Goal: Information Seeking & Learning: Learn about a topic

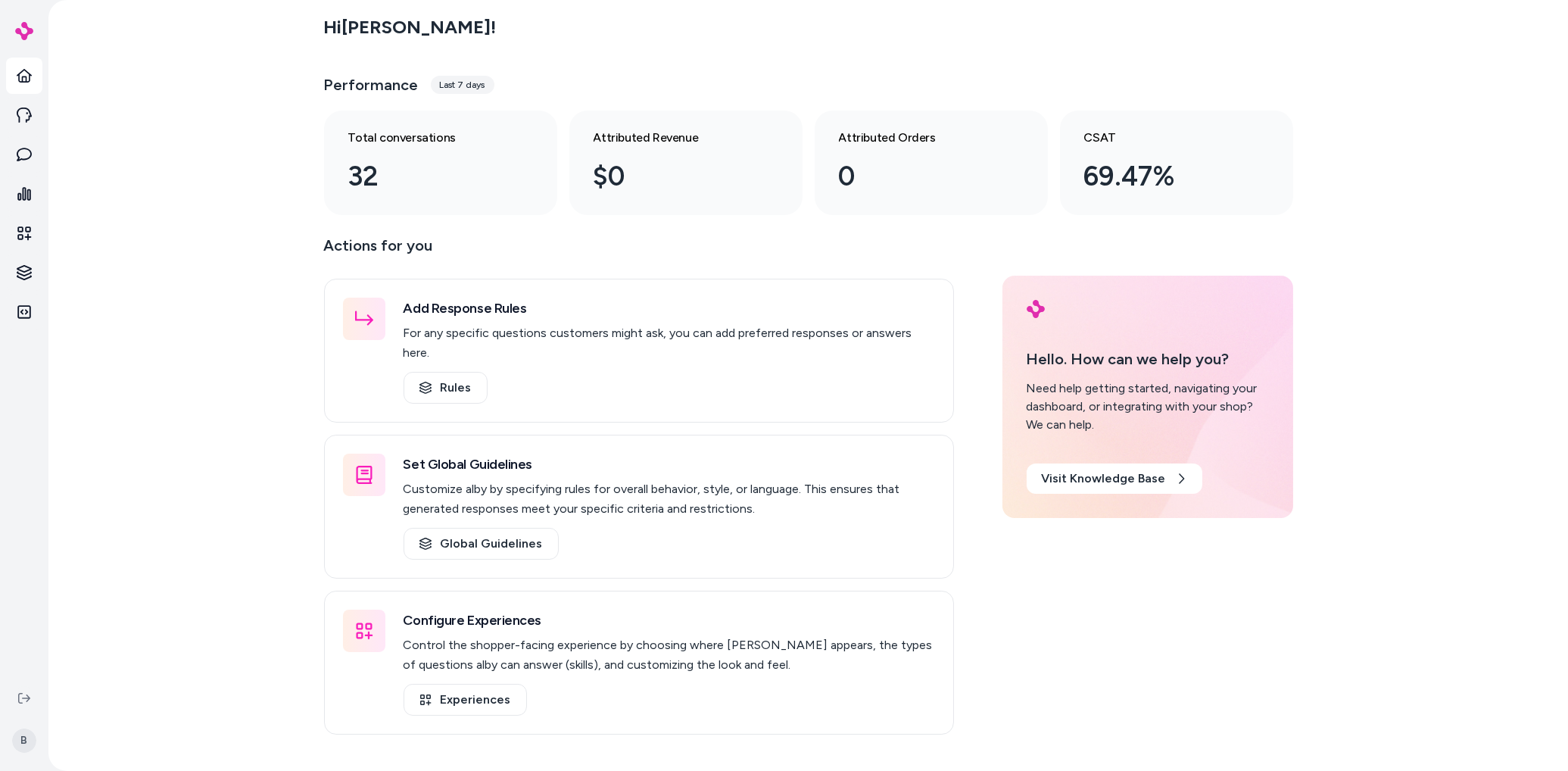
click at [185, 350] on div "Hi [PERSON_NAME] ! Performance Last 7 days Total conversations 32 Attributed Re…" at bounding box center [808, 386] width 1519 height 771
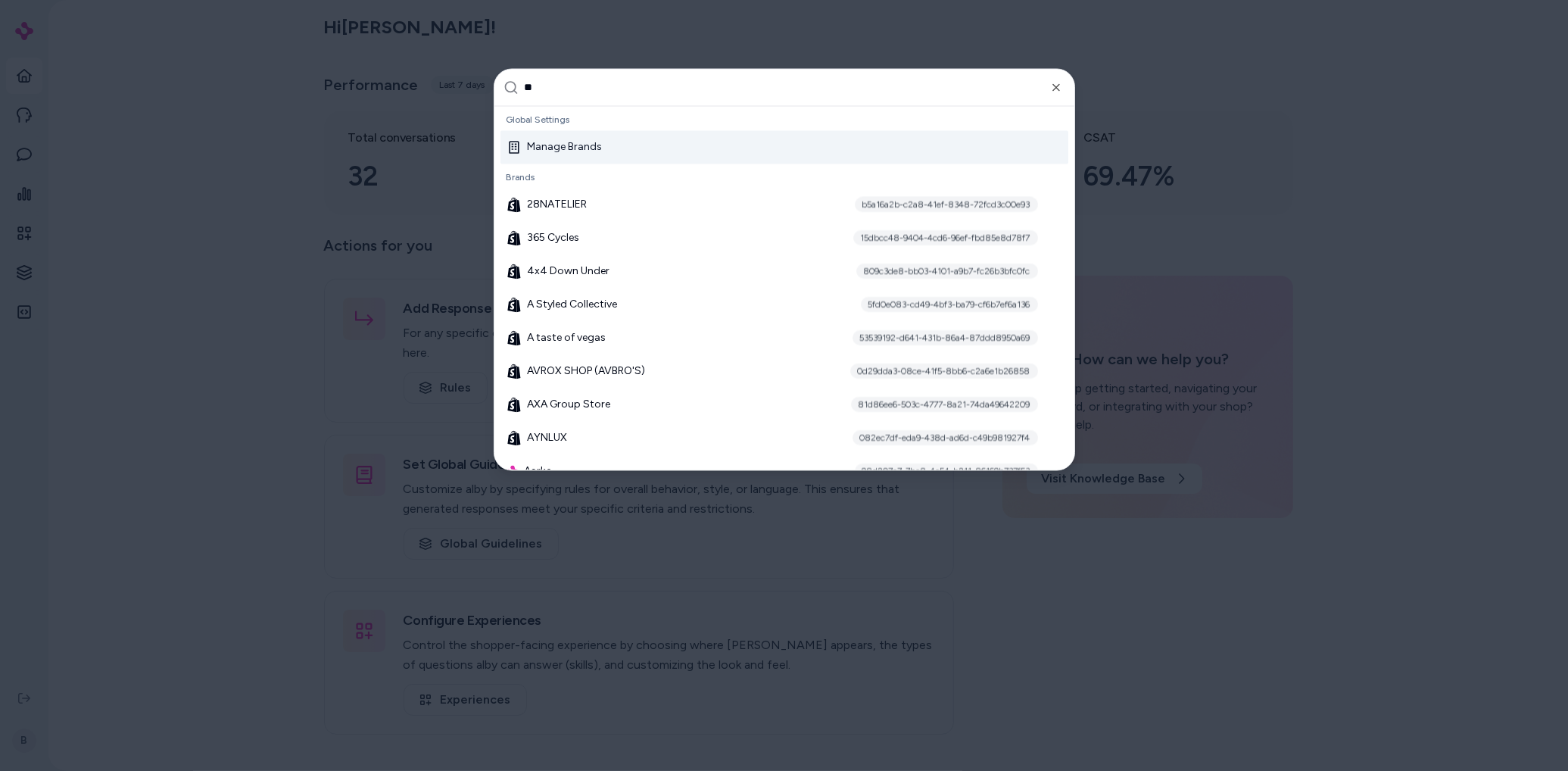
type input "***"
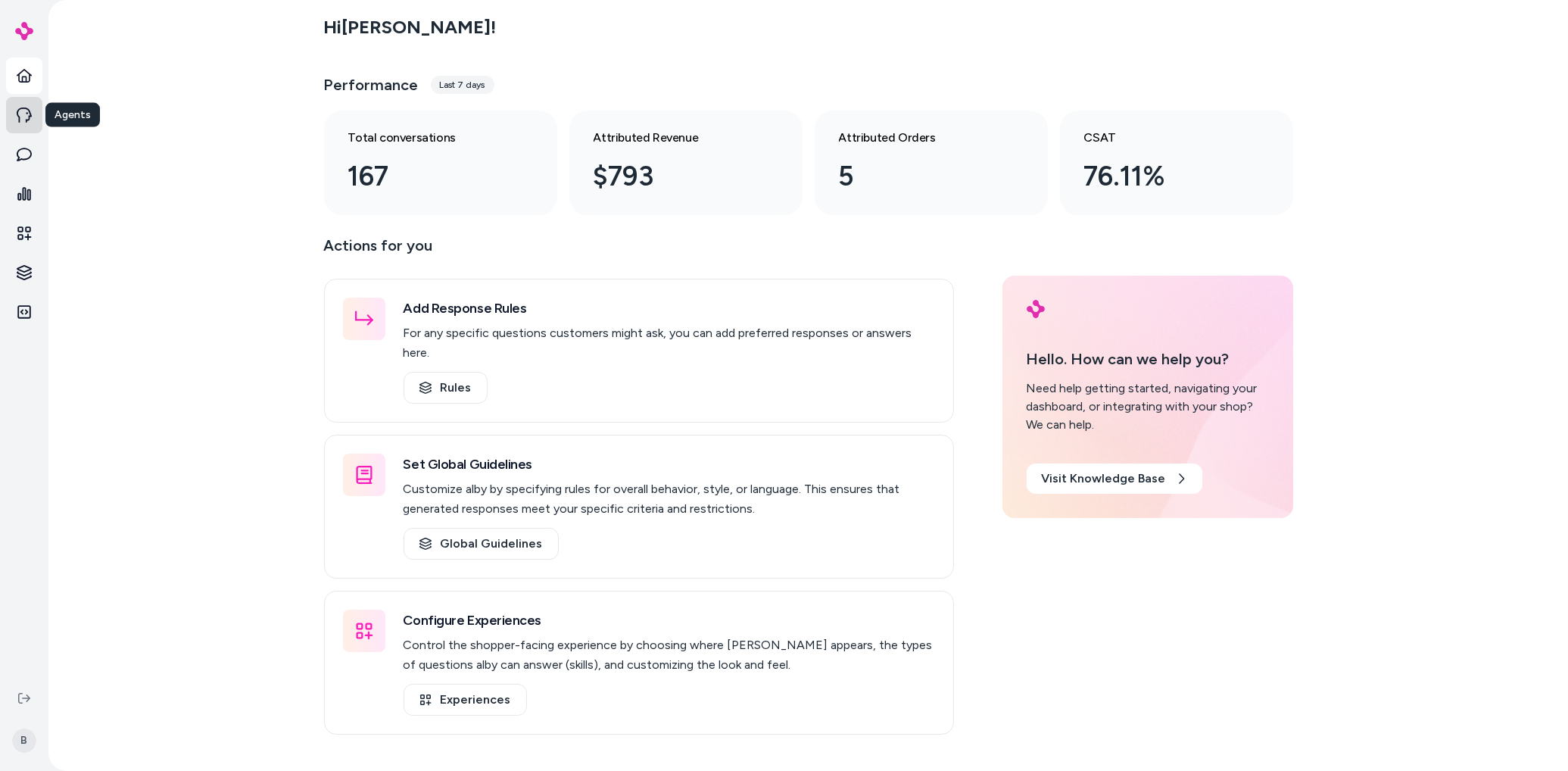
click at [21, 116] on icon at bounding box center [24, 115] width 15 height 15
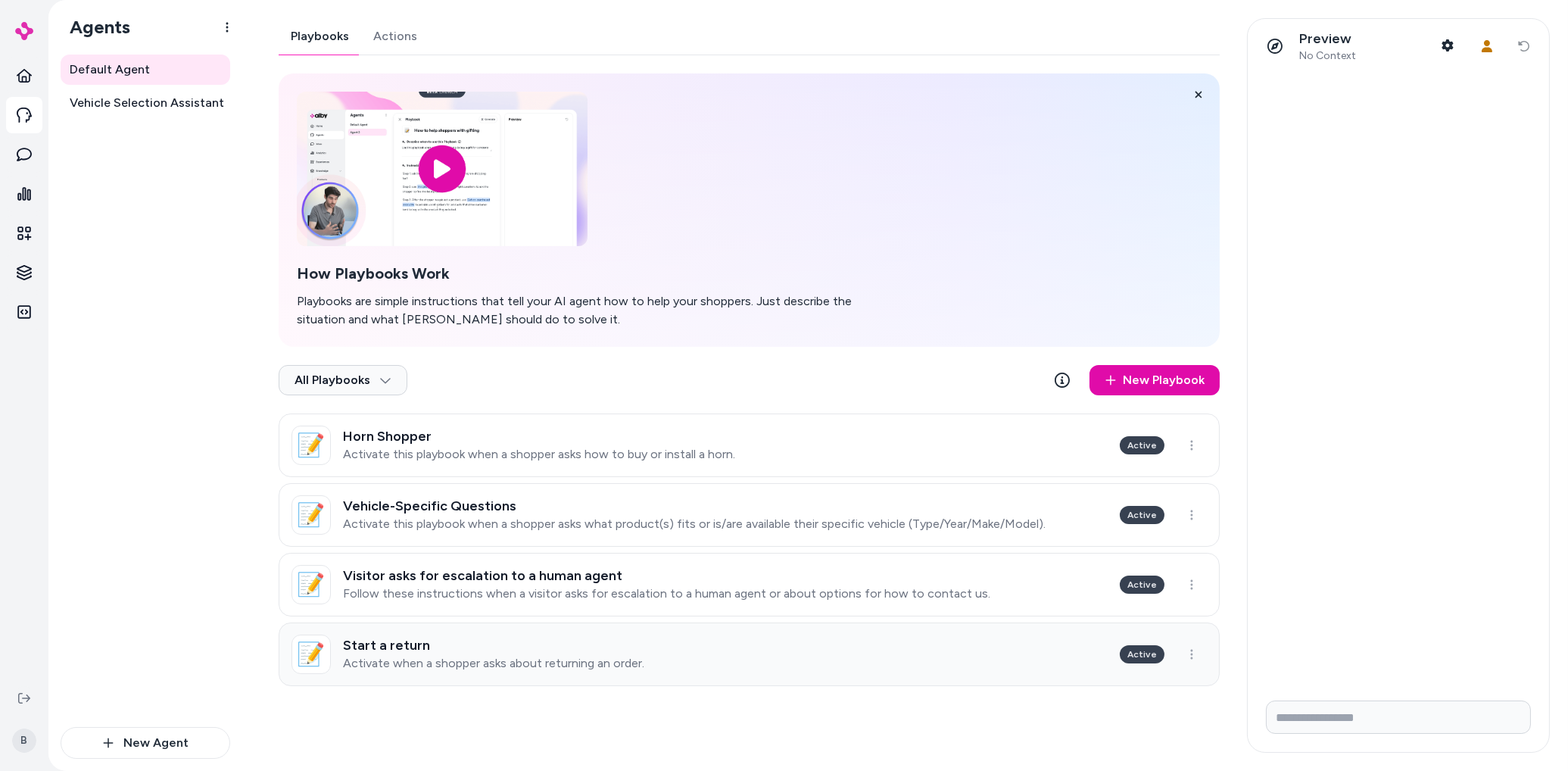
click at [474, 662] on p "Activate when a shopper asks about returning an order." at bounding box center [494, 664] width 301 height 15
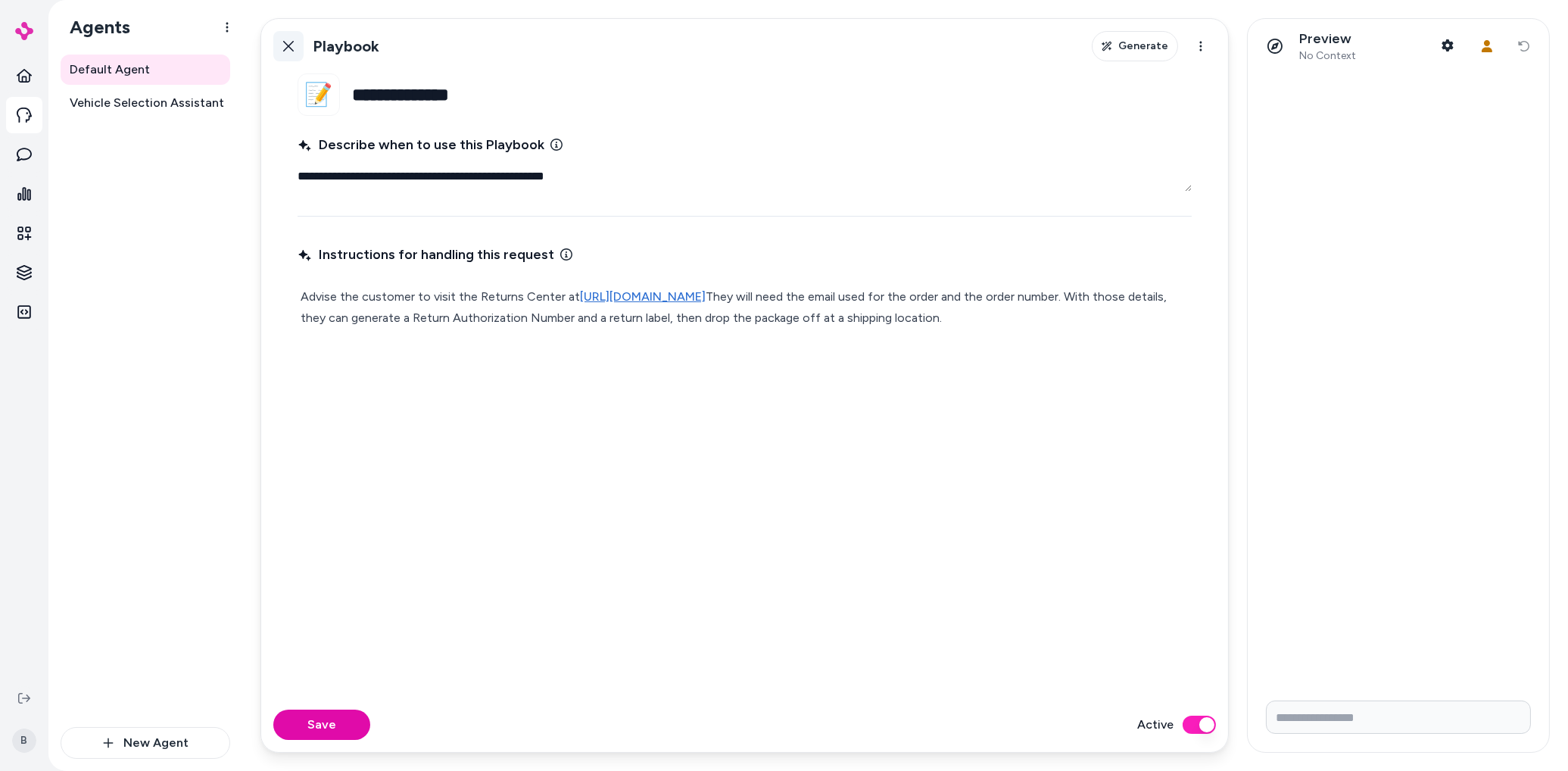
click at [289, 45] on icon at bounding box center [288, 46] width 11 height 11
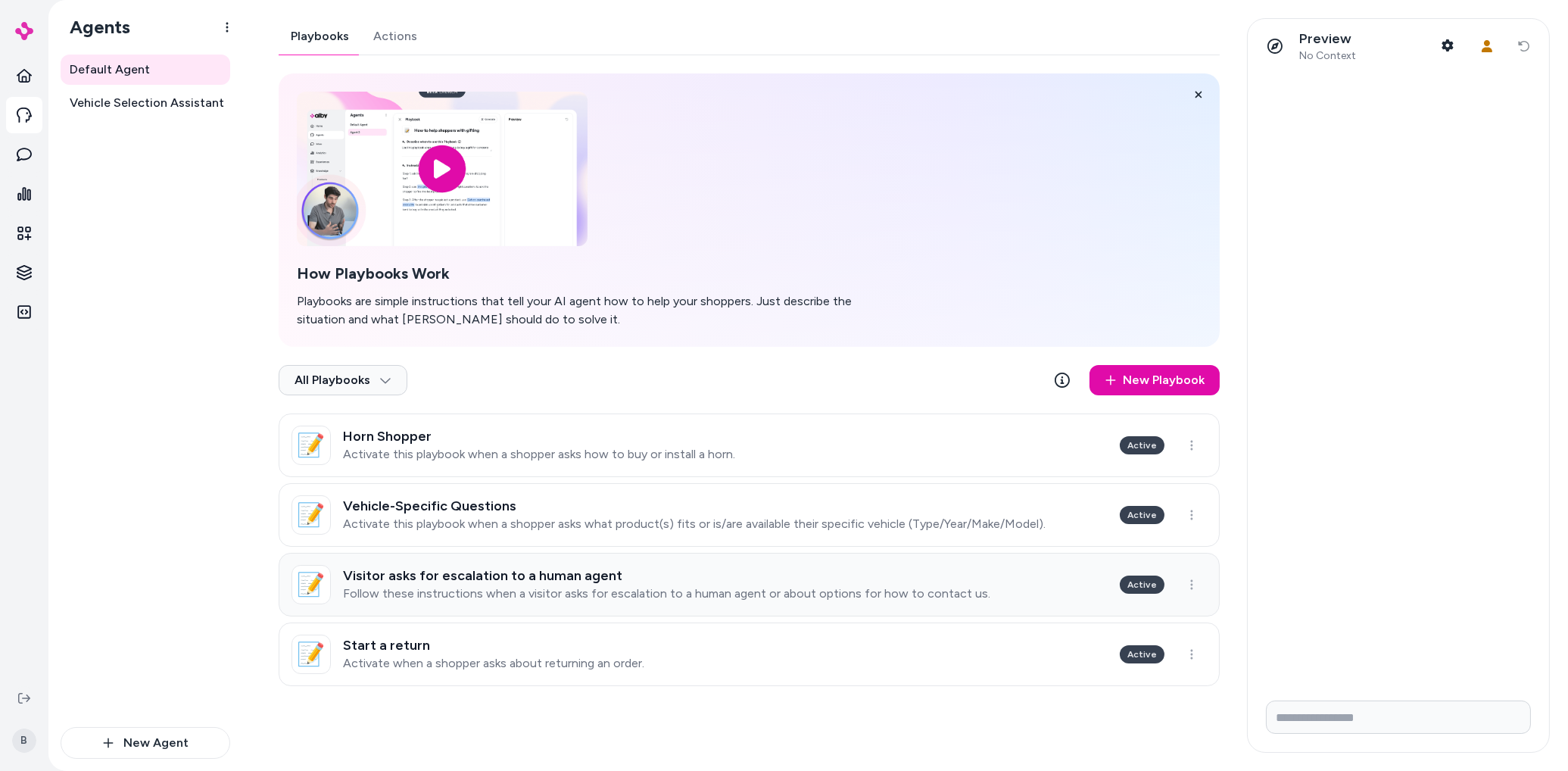
click at [480, 586] on p "Follow these instructions when a visitor asks for escalation to a human agent o…" at bounding box center [667, 594] width 647 height 15
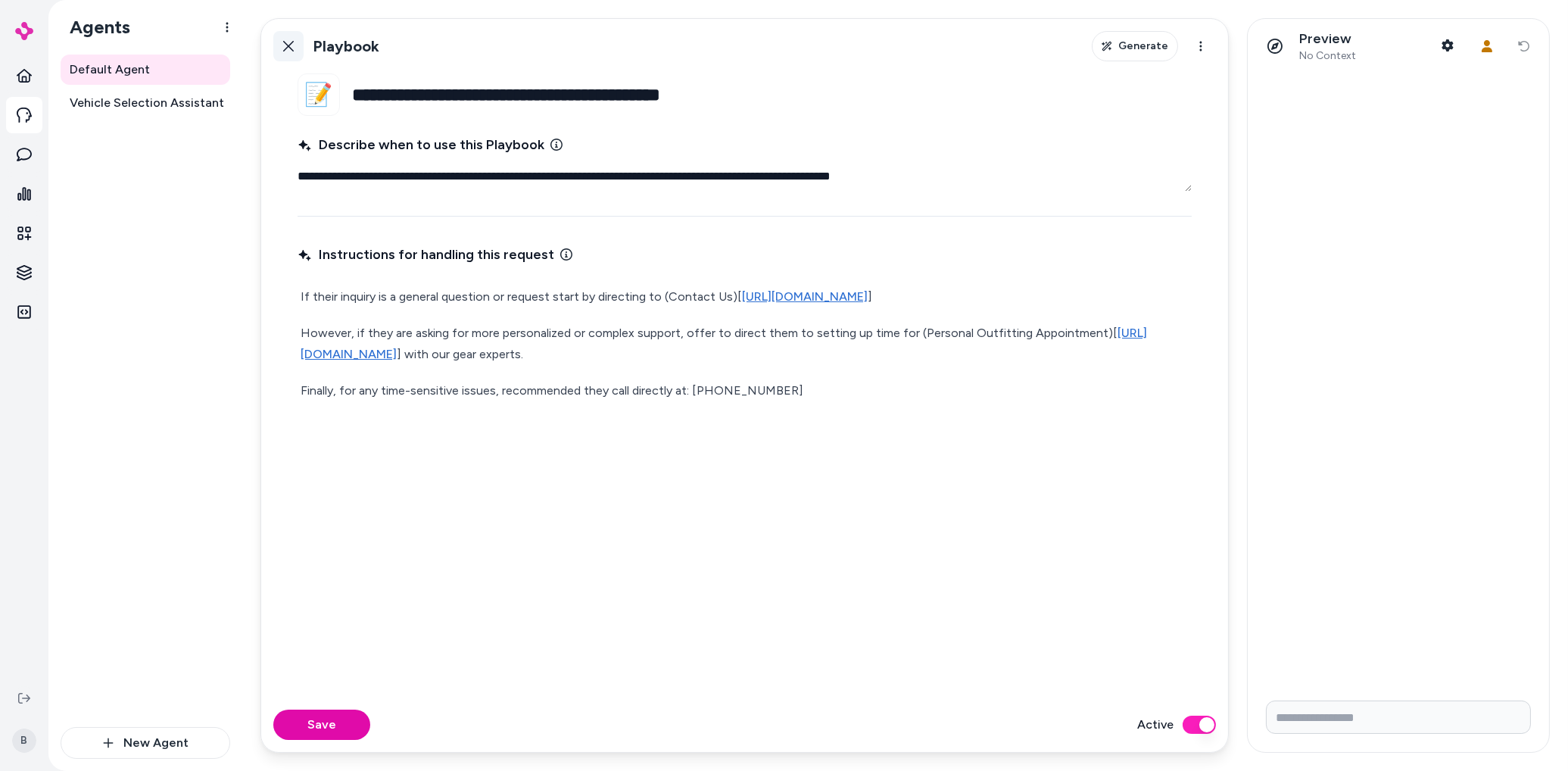
click at [292, 40] on icon at bounding box center [288, 46] width 12 height 12
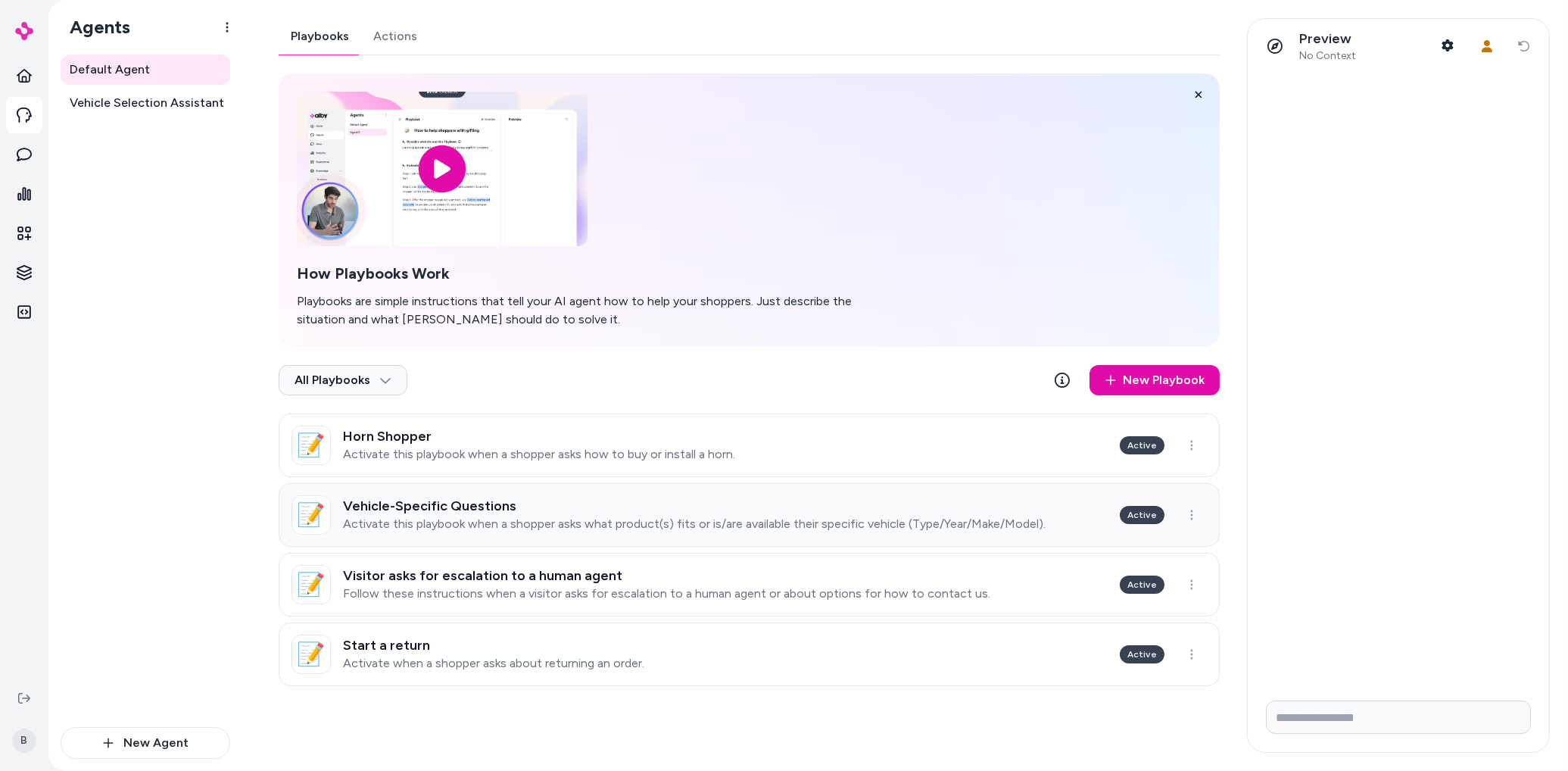
click at [475, 512] on h3 "Vehicle-Specific Questions" at bounding box center [694, 505] width 703 height 15
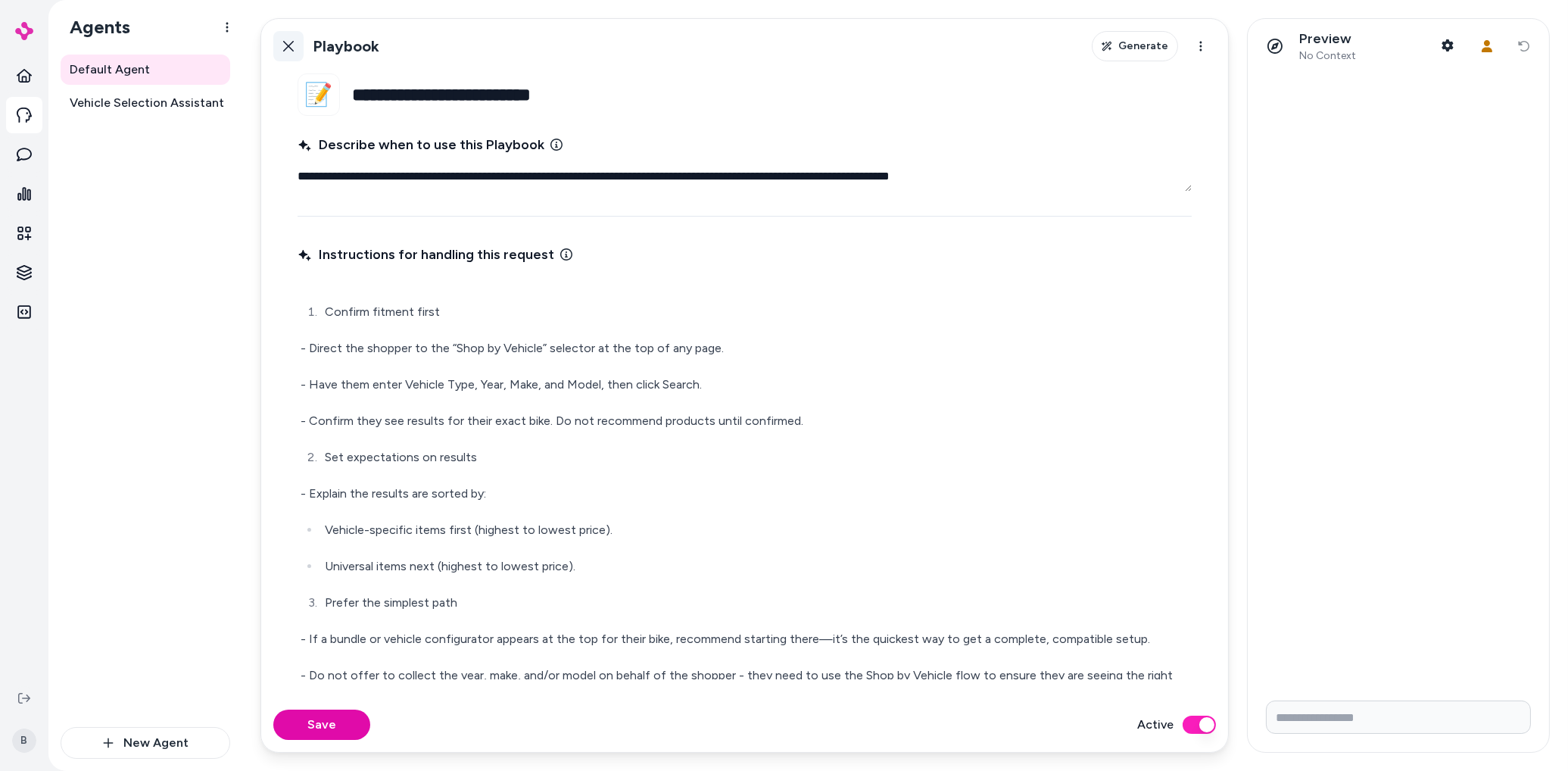
click at [286, 47] on icon at bounding box center [288, 46] width 12 height 12
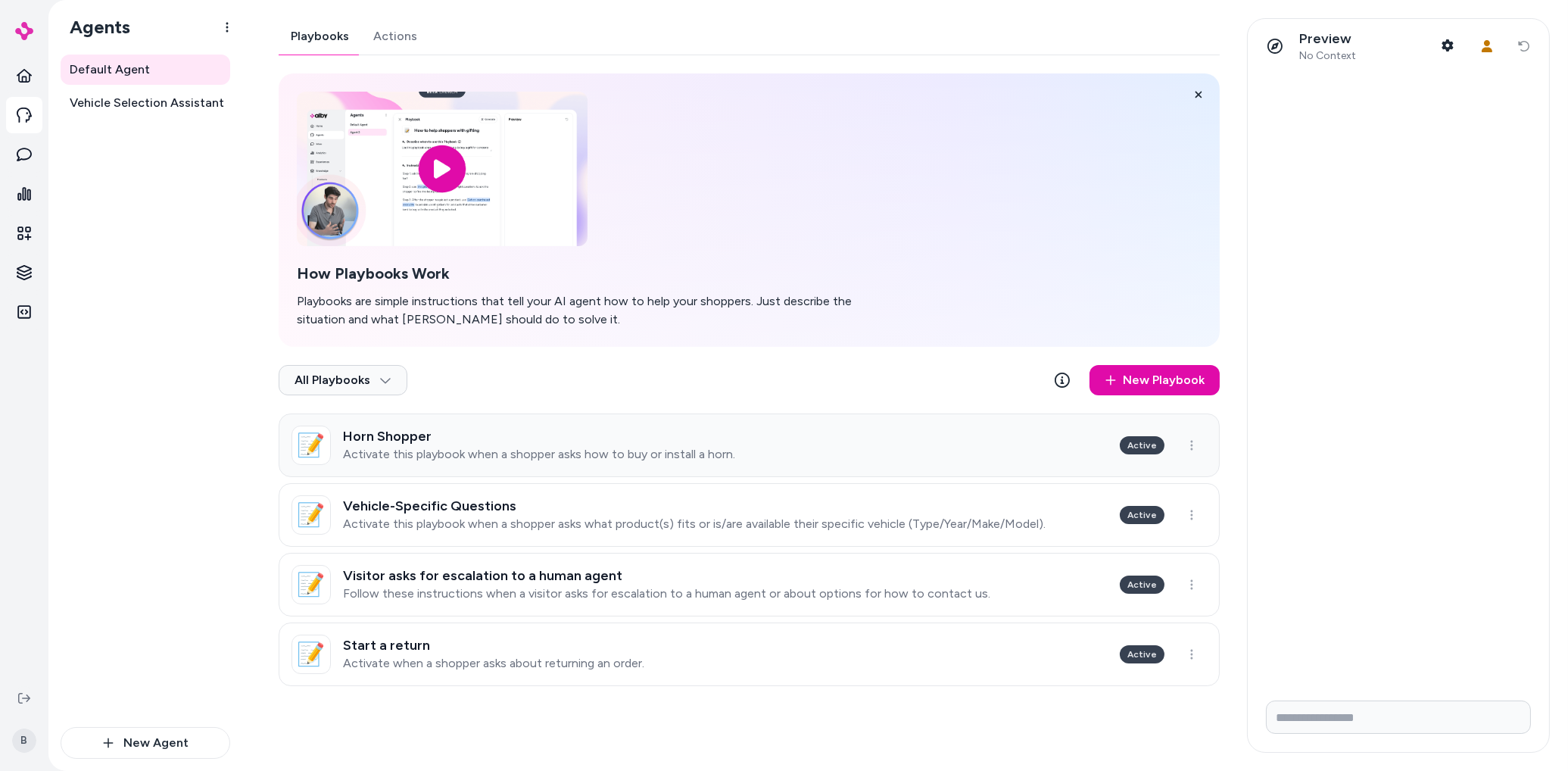
click at [459, 442] on h3 "Horn Shopper" at bounding box center [539, 436] width 392 height 15
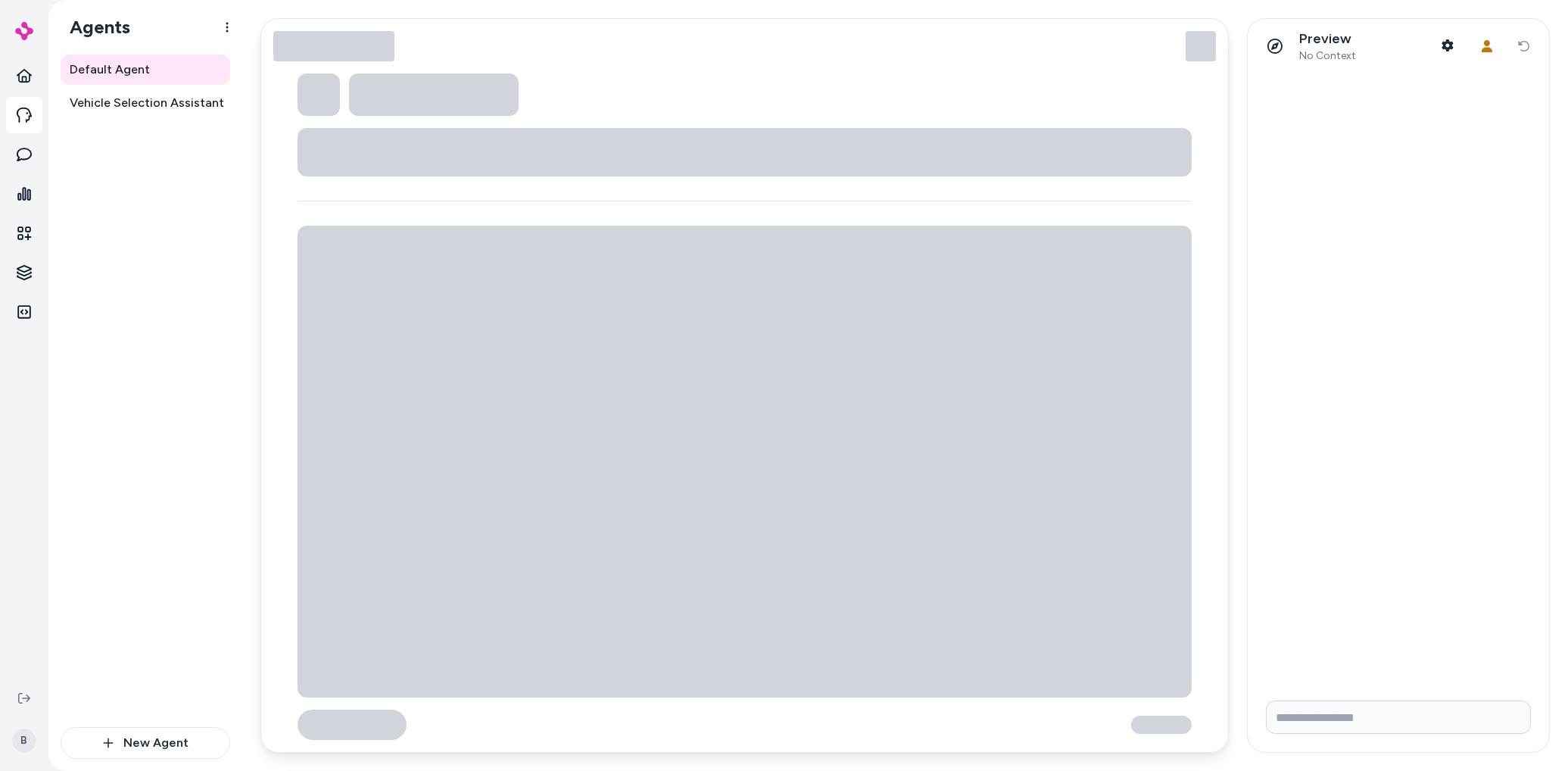
type textarea "*"
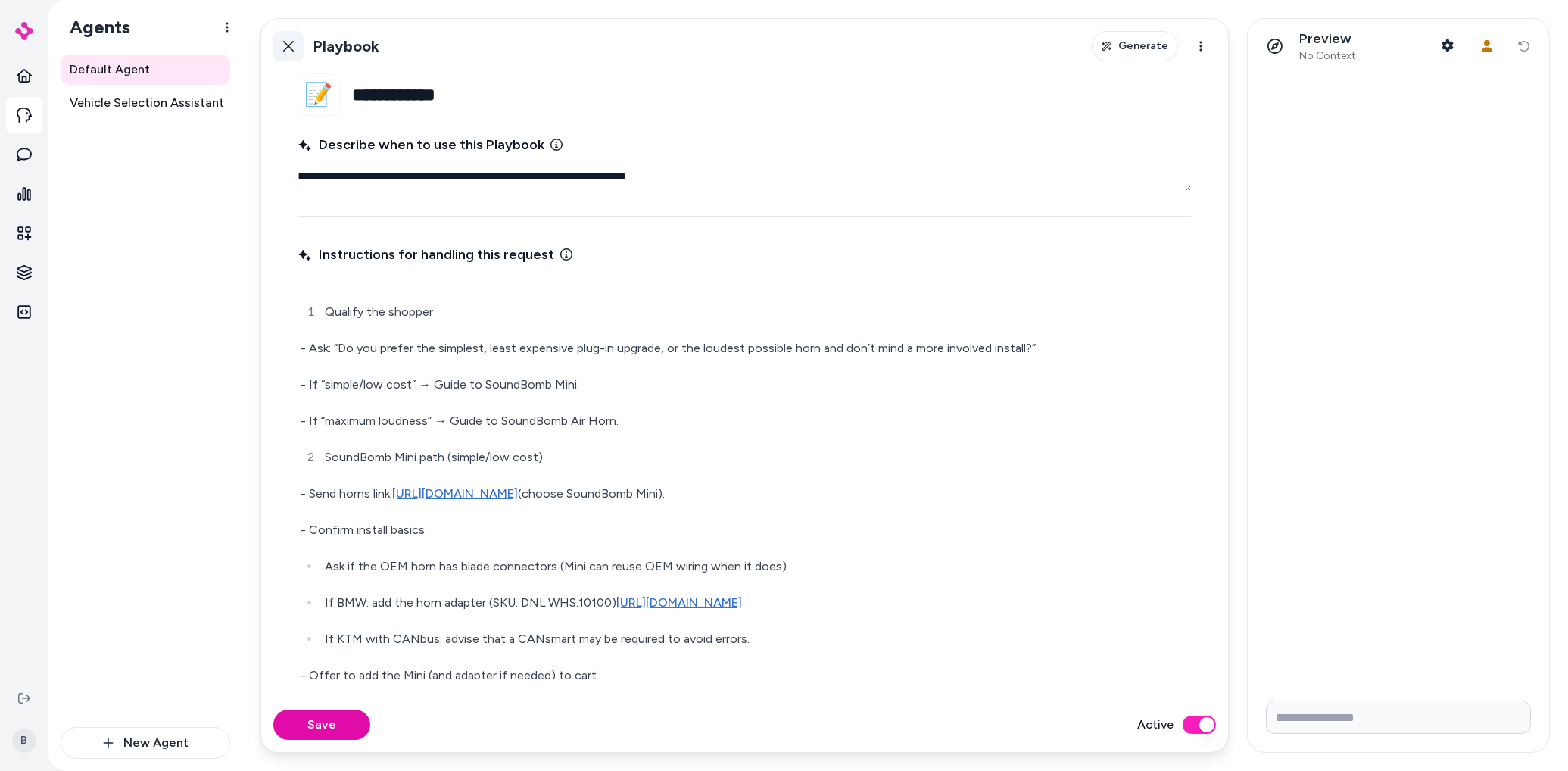
click at [294, 49] on icon at bounding box center [288, 46] width 12 height 12
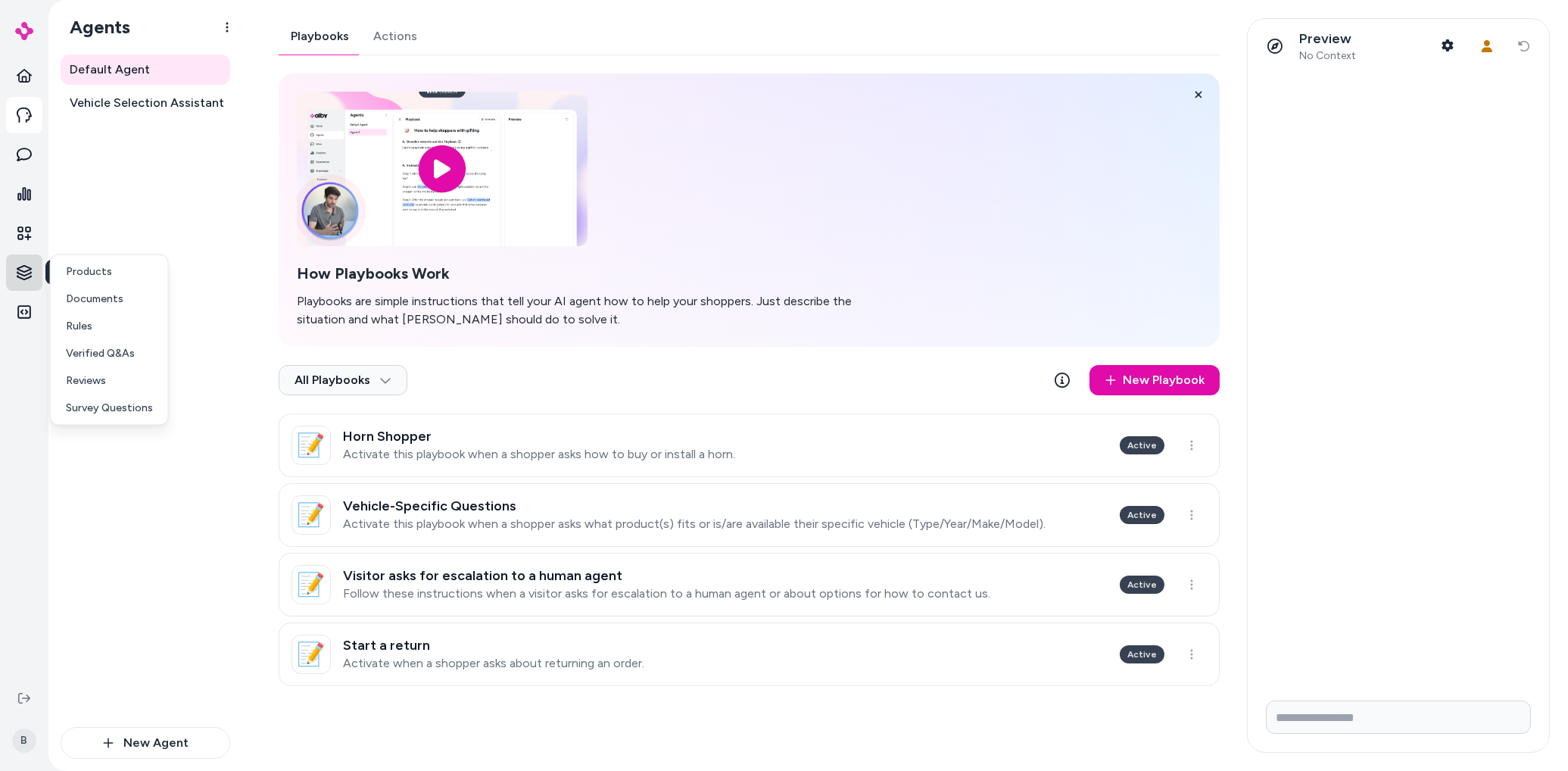
click at [25, 286] on html "Knowledge Knowledge B Agents Default Agent Vehicle Selection Assistant New Agen…" at bounding box center [784, 386] width 1568 height 771
click at [106, 295] on p "Documents" at bounding box center [95, 299] width 58 height 15
